Goal: Information Seeking & Learning: Learn about a topic

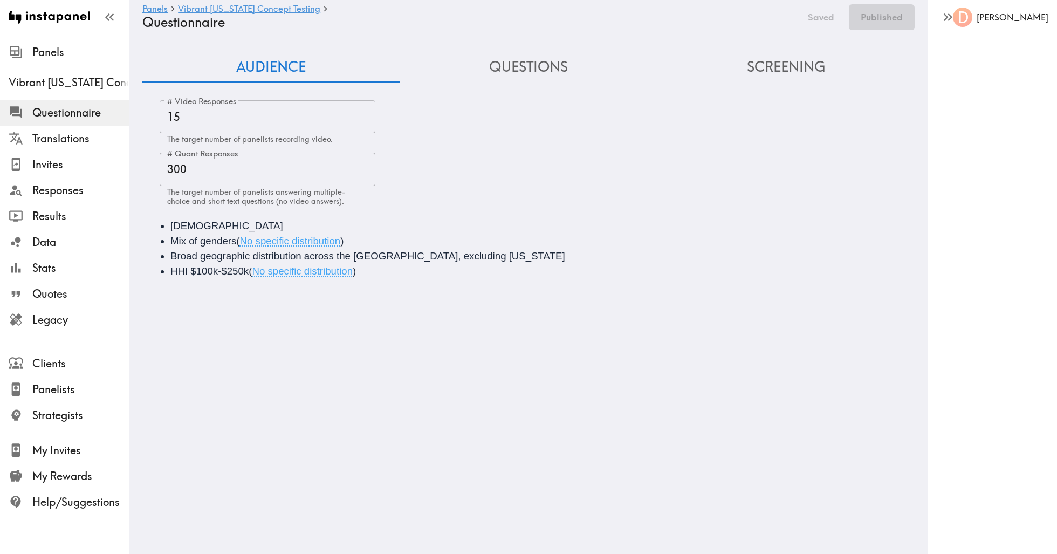
click at [534, 64] on button "Questions" at bounding box center [527, 67] width 257 height 31
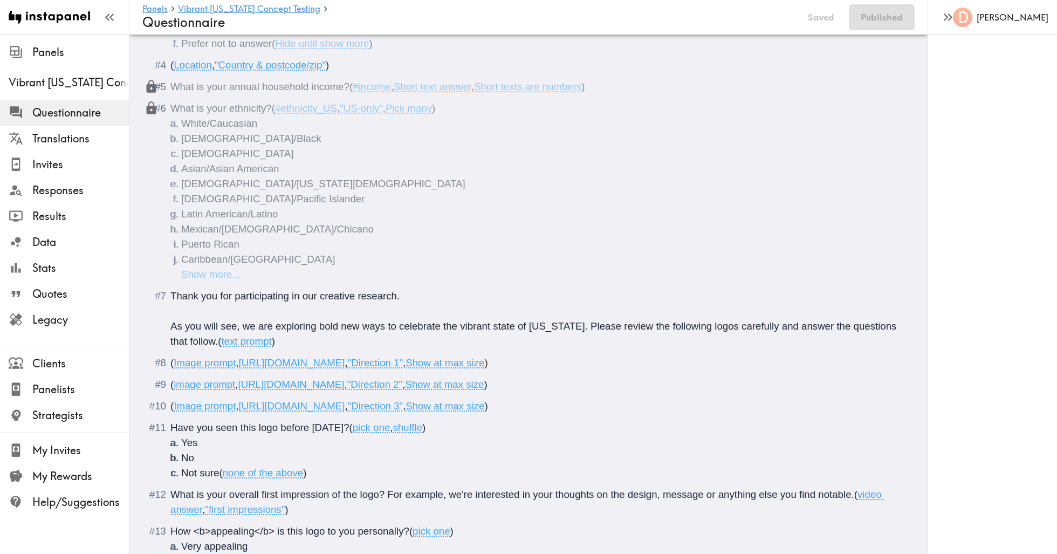
scroll to position [409, 0]
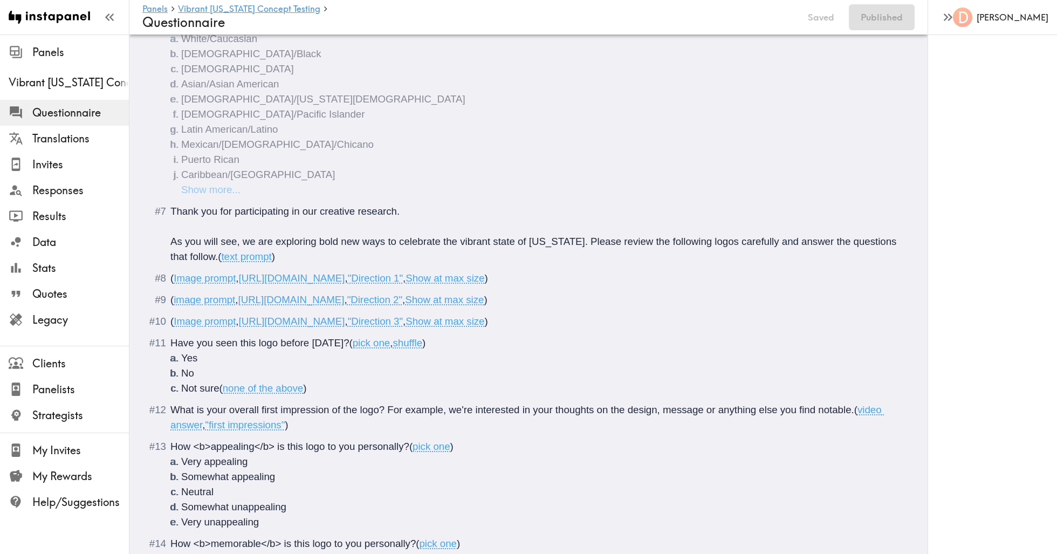
click at [403, 277] on span ""Direction 1"" at bounding box center [375, 277] width 55 height 11
drag, startPoint x: 572, startPoint y: 280, endPoint x: 241, endPoint y: 278, distance: 331.5
click at [241, 278] on span "( Image prompt , [URL][DOMAIN_NAME] , "Direction 1" , Show at max size )" at bounding box center [328, 277] width 317 height 11
copy span "[URL][DOMAIN_NAME]"
drag, startPoint x: 579, startPoint y: 314, endPoint x: 241, endPoint y: 317, distance: 338.0
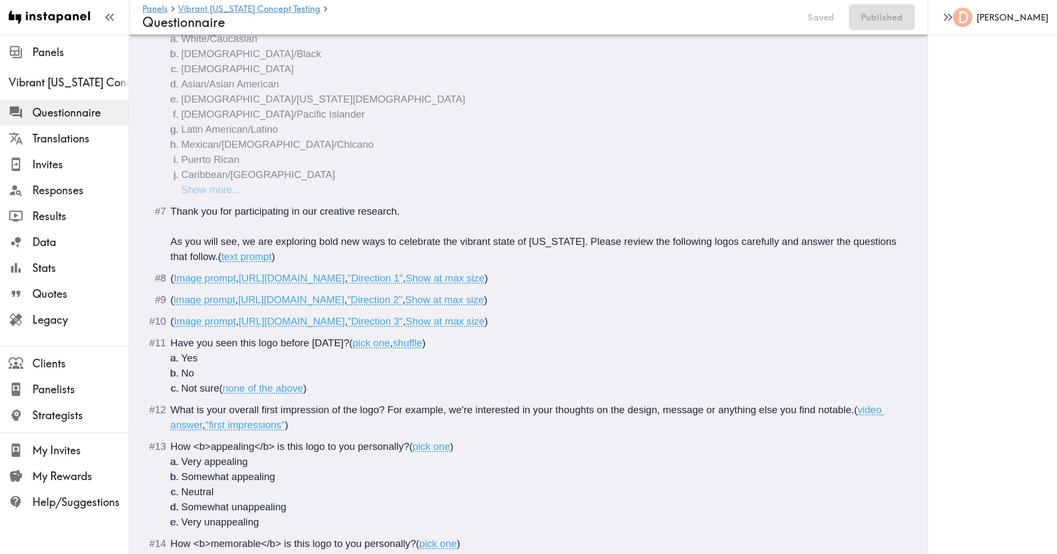
click at [241, 305] on span "[URL][DOMAIN_NAME]" at bounding box center [291, 299] width 106 height 11
copy span "[URL][DOMAIN_NAME]"
drag, startPoint x: 570, startPoint y: 337, endPoint x: 240, endPoint y: 337, distance: 330.4
click at [240, 327] on span "( Image prompt , [URL][DOMAIN_NAME] , "Direction 3" , Show at max size )" at bounding box center [328, 320] width 317 height 11
copy span "[URL][DOMAIN_NAME]"
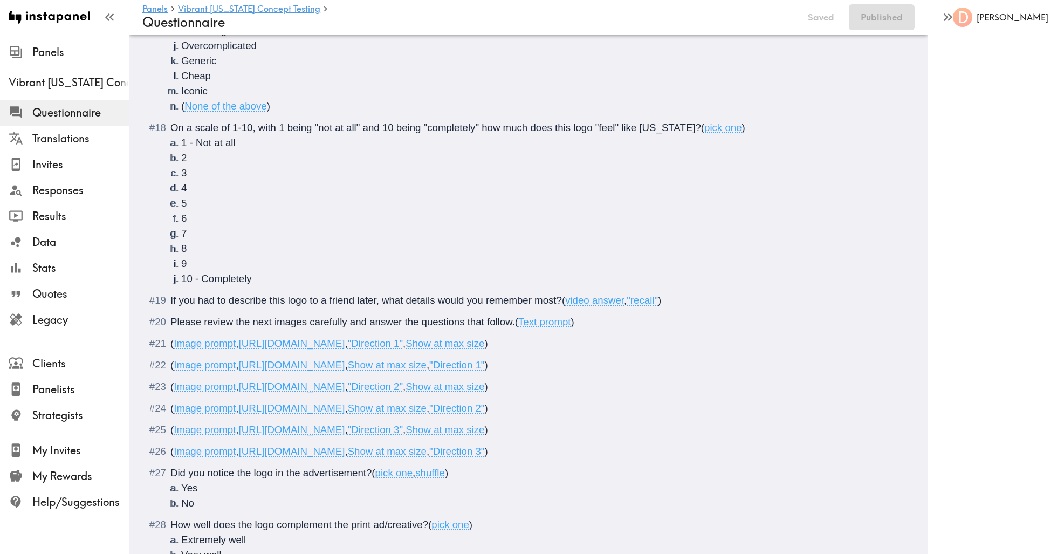
scroll to position [1807, 0]
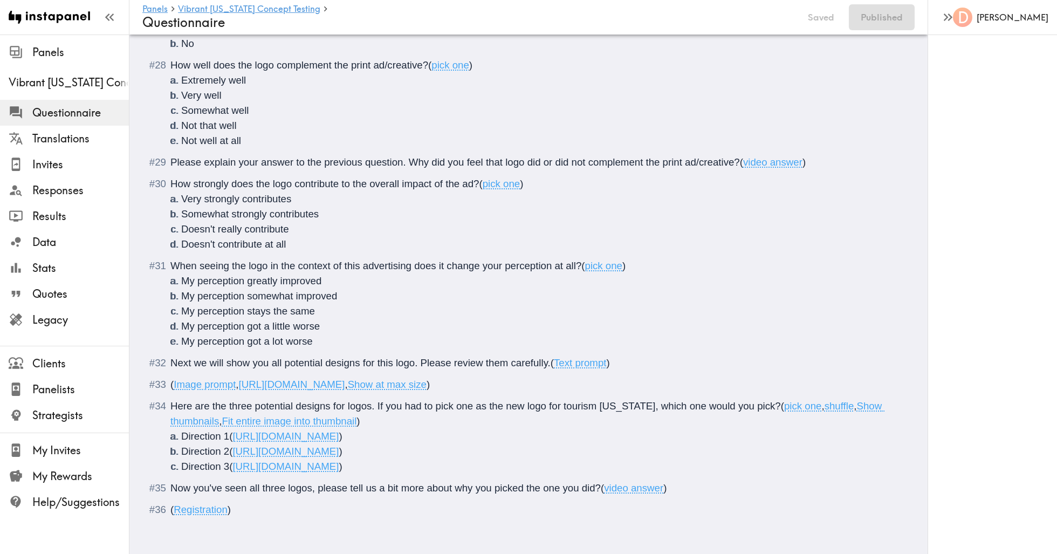
drag, startPoint x: 572, startPoint y: 388, endPoint x: 240, endPoint y: 388, distance: 332.0
click at [240, 388] on span "( Image prompt , [URL][DOMAIN_NAME] , Show at max size )" at bounding box center [299, 383] width 259 height 11
copy span "[URL][DOMAIN_NAME]"
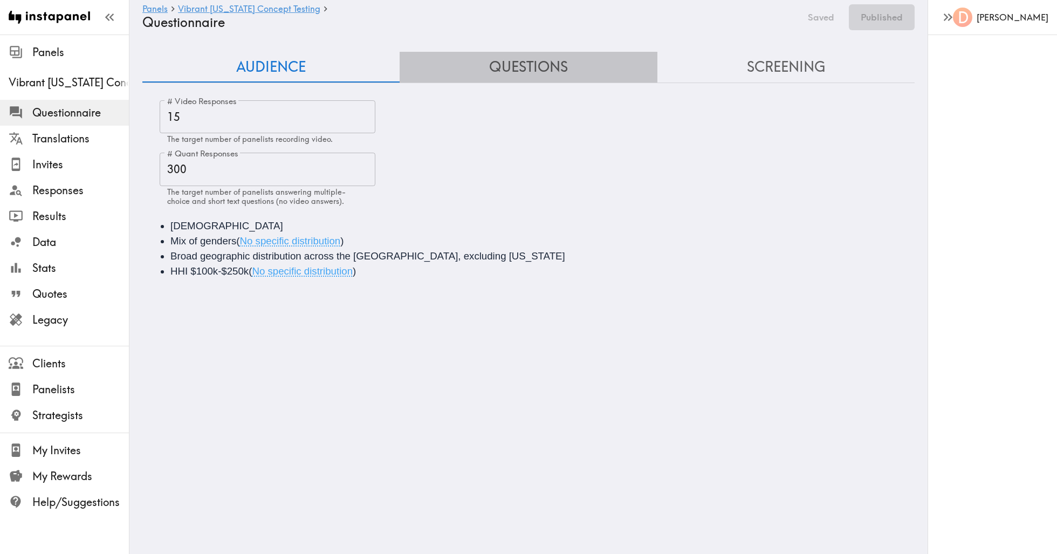
click at [502, 65] on button "Questions" at bounding box center [527, 67] width 257 height 31
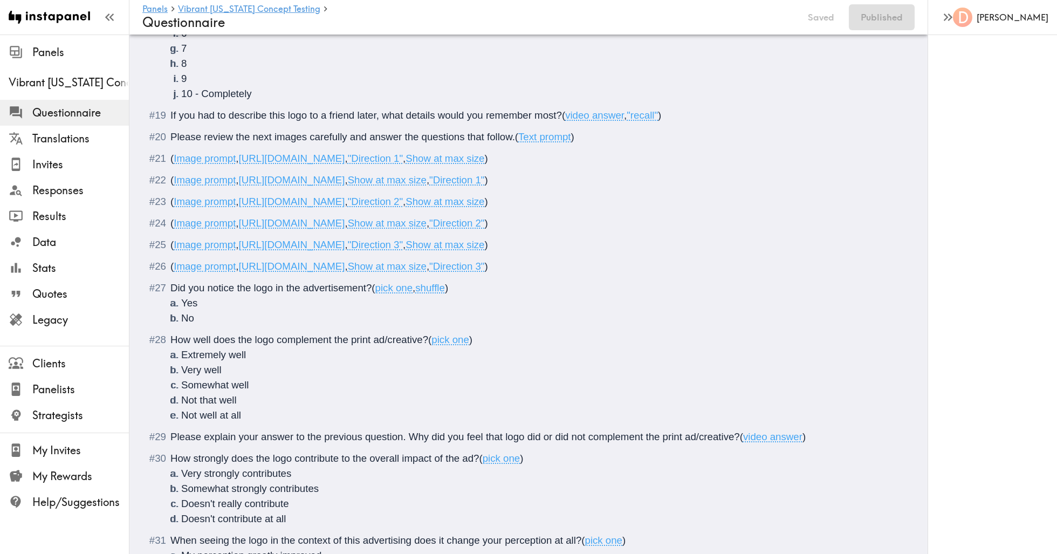
scroll to position [1807, 0]
